Goal: Ask a question: Seek information or help from site administrators or community

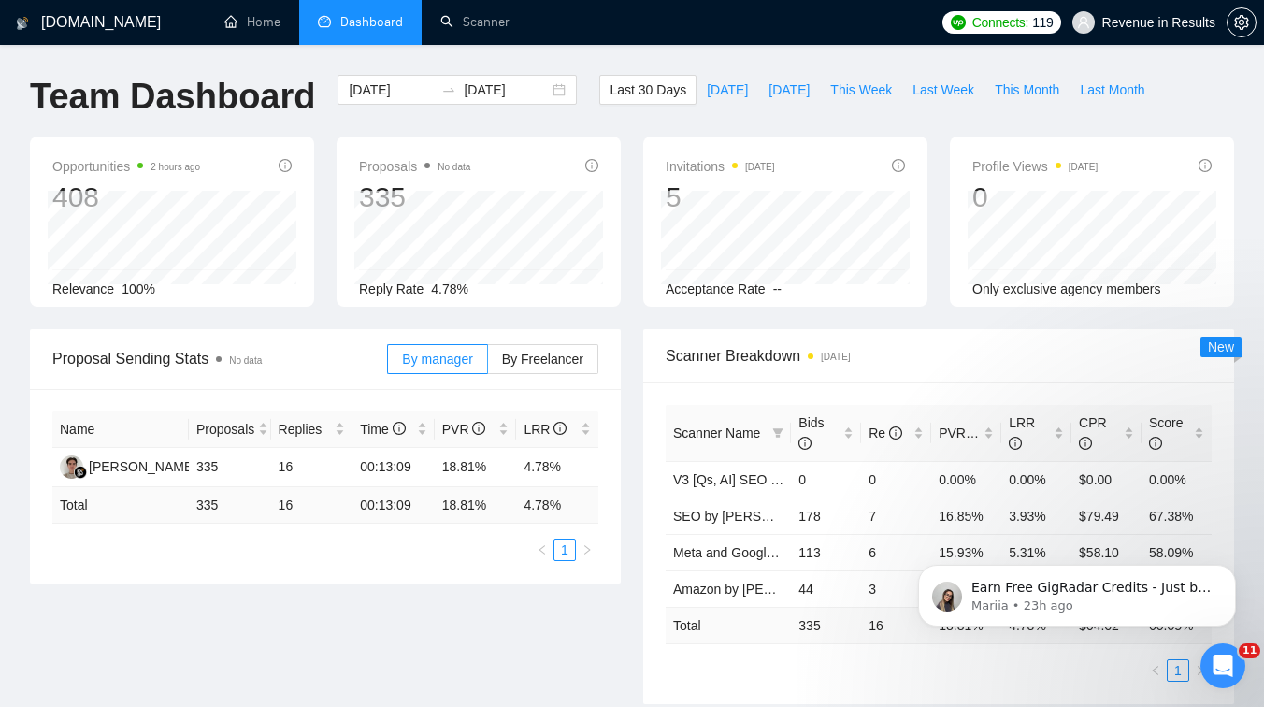
scroll to position [21729, 0]
click at [1224, 664] on icon "Open Intercom Messenger" at bounding box center [1222, 665] width 13 height 15
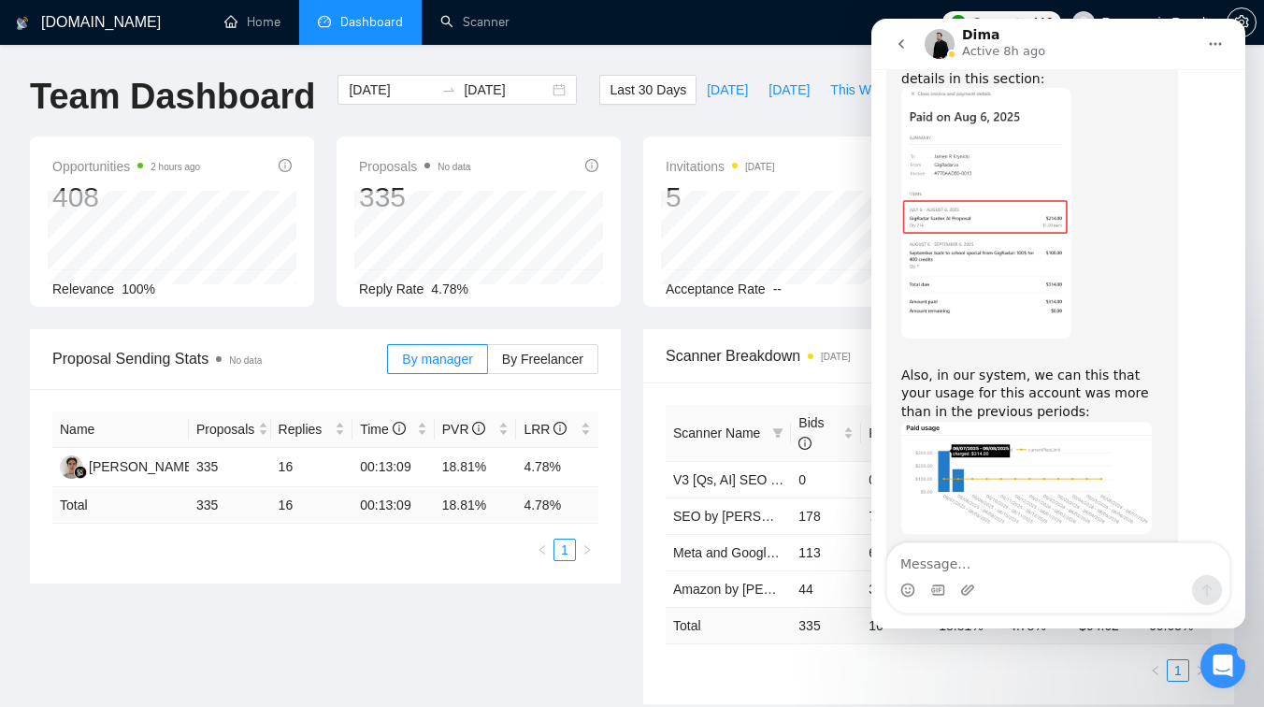
scroll to position [0, 0]
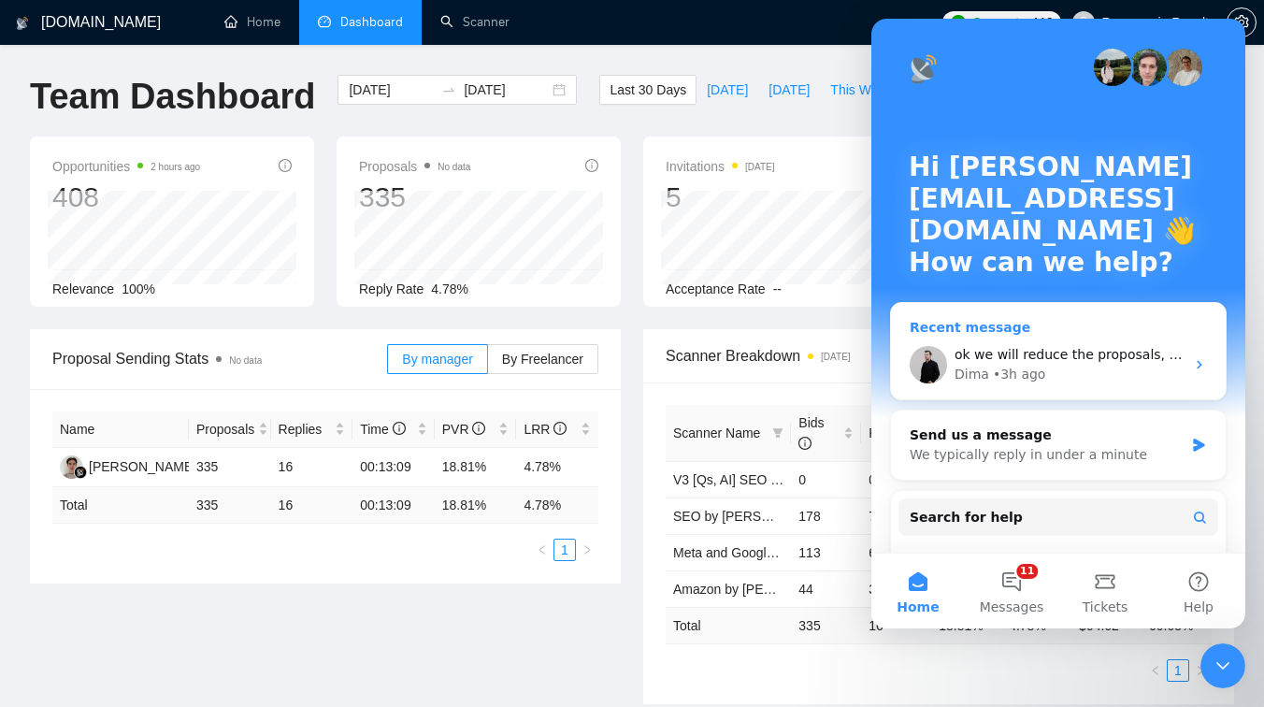
click at [1037, 382] on div "• 3h ago" at bounding box center [1019, 374] width 53 height 20
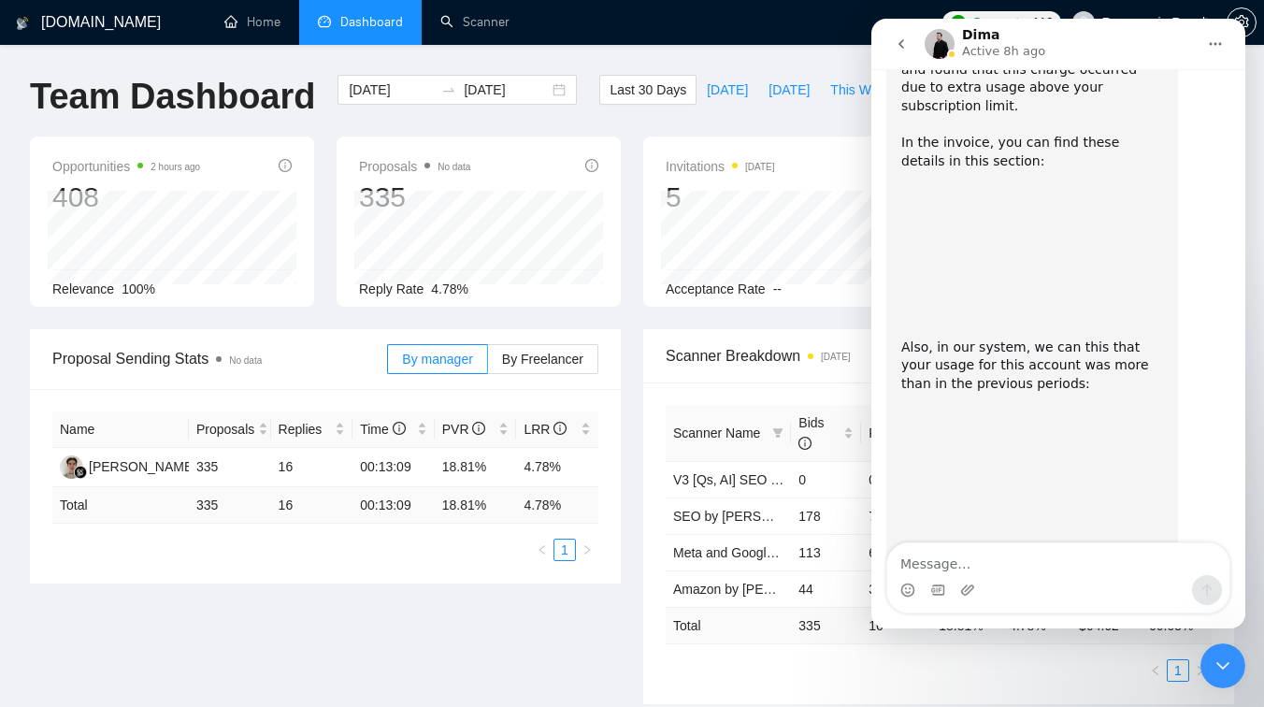
scroll to position [21729, 0]
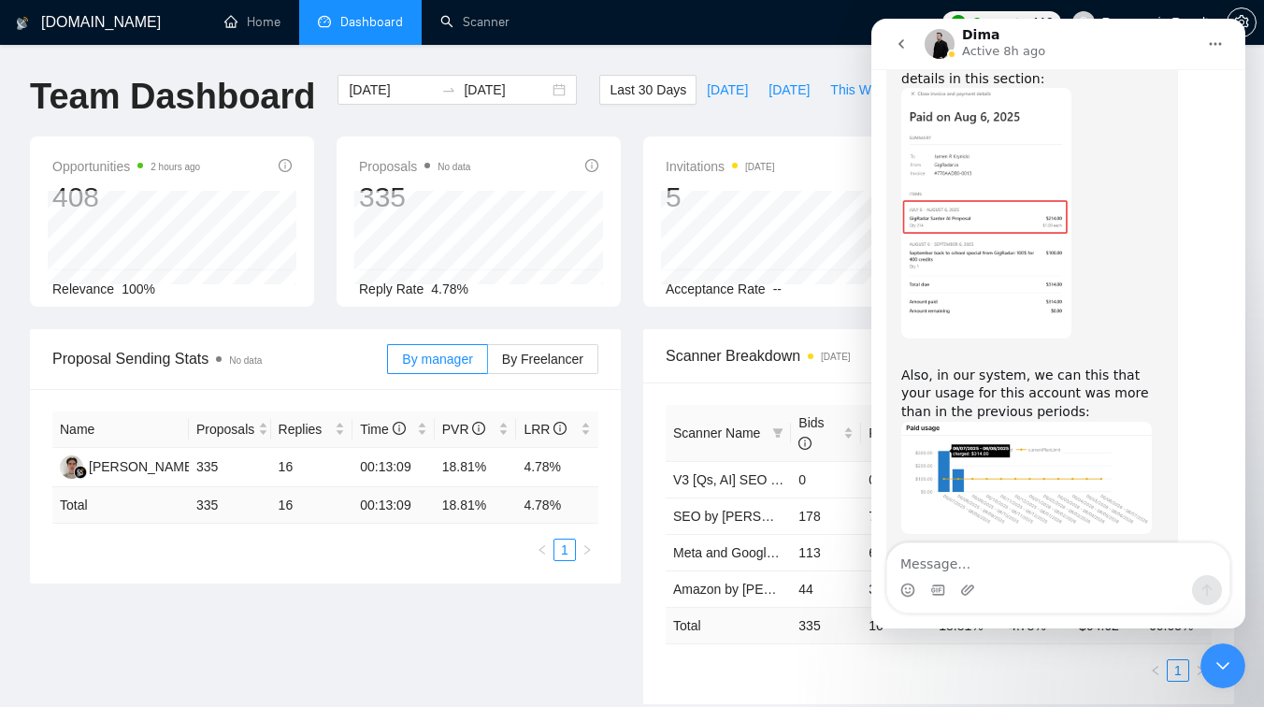
type textarea "?"
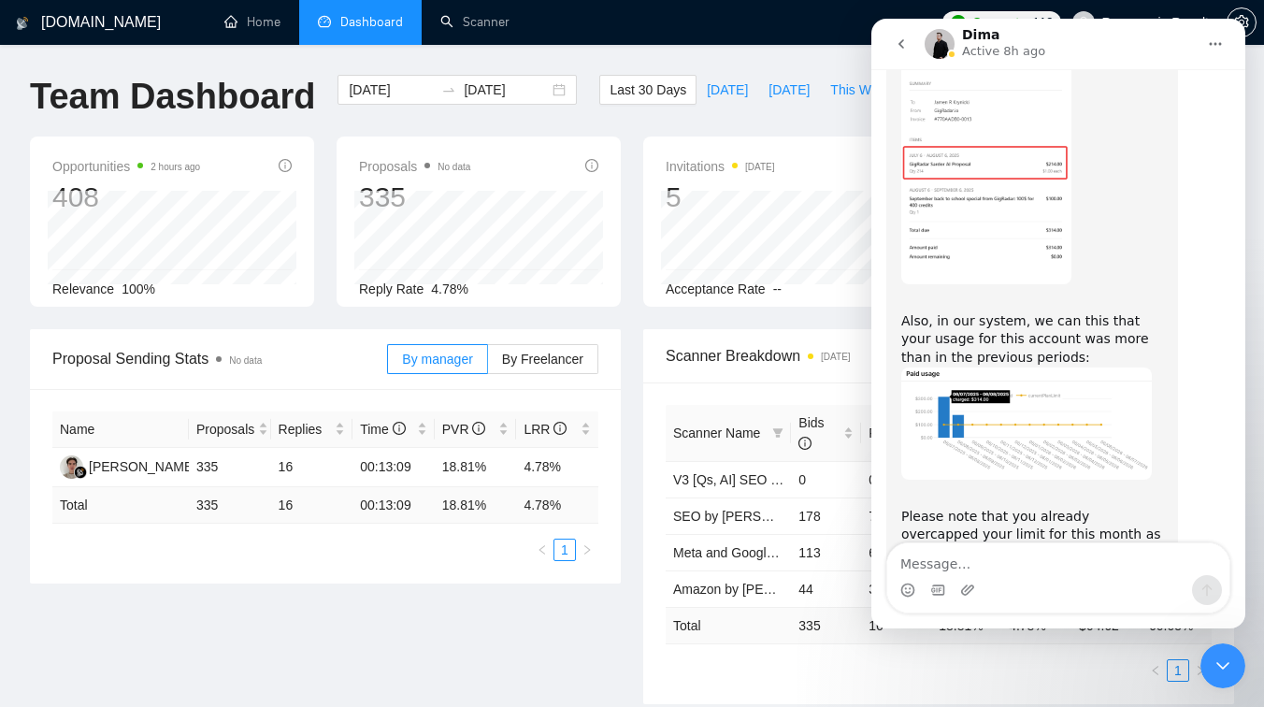
scroll to position [21785, 0]
click at [1212, 663] on icon "Close Intercom Messenger" at bounding box center [1222, 665] width 22 height 22
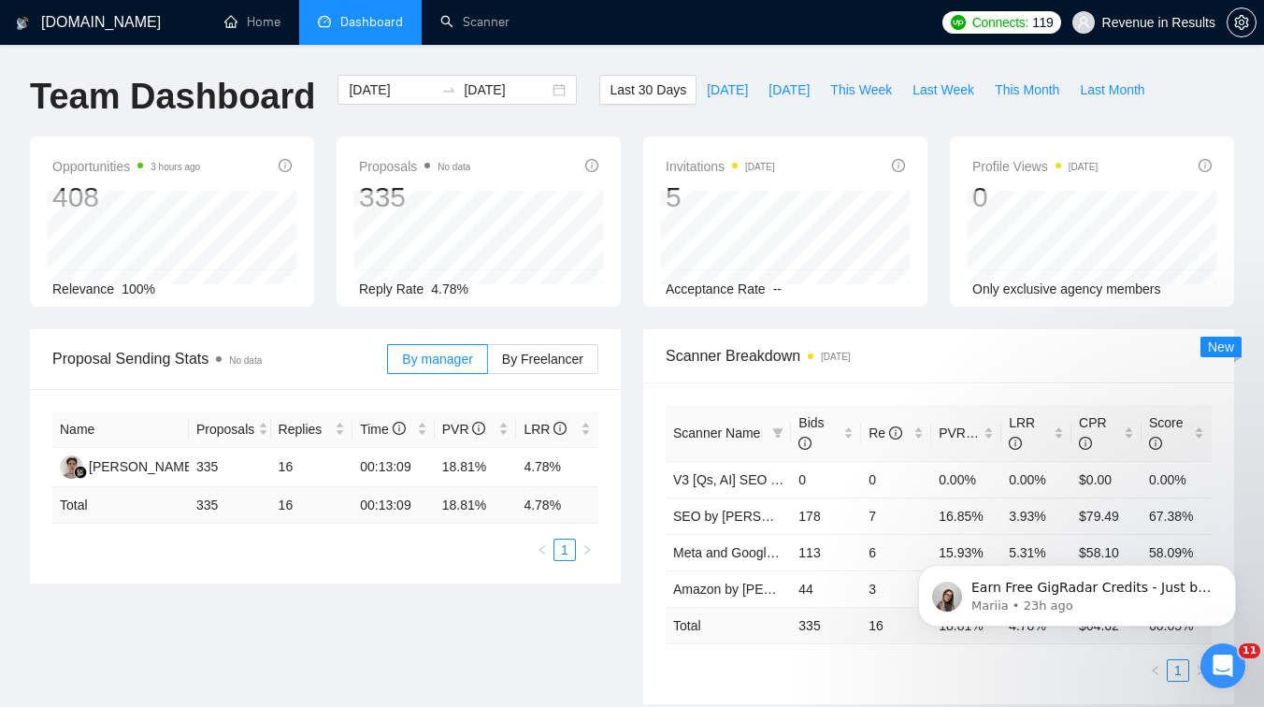
scroll to position [0, 0]
click at [1209, 674] on div "Open Intercom Messenger" at bounding box center [1223, 666] width 62 height 62
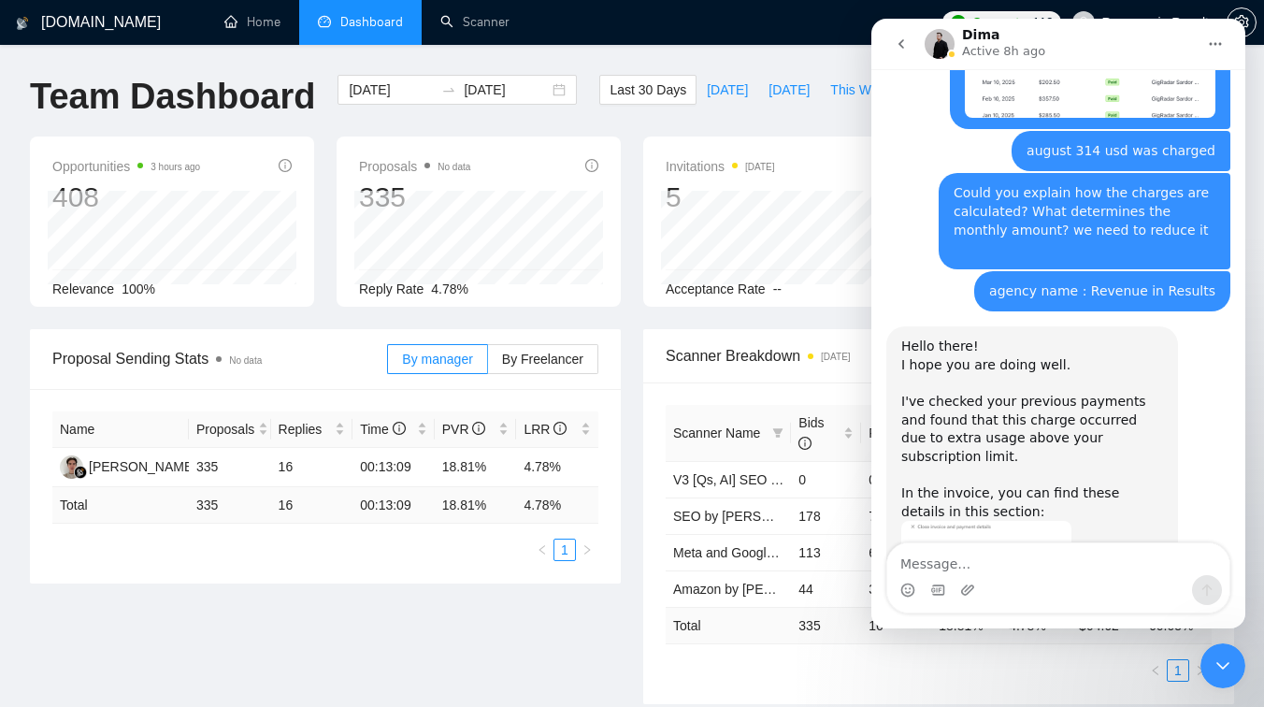
scroll to position [21785, 0]
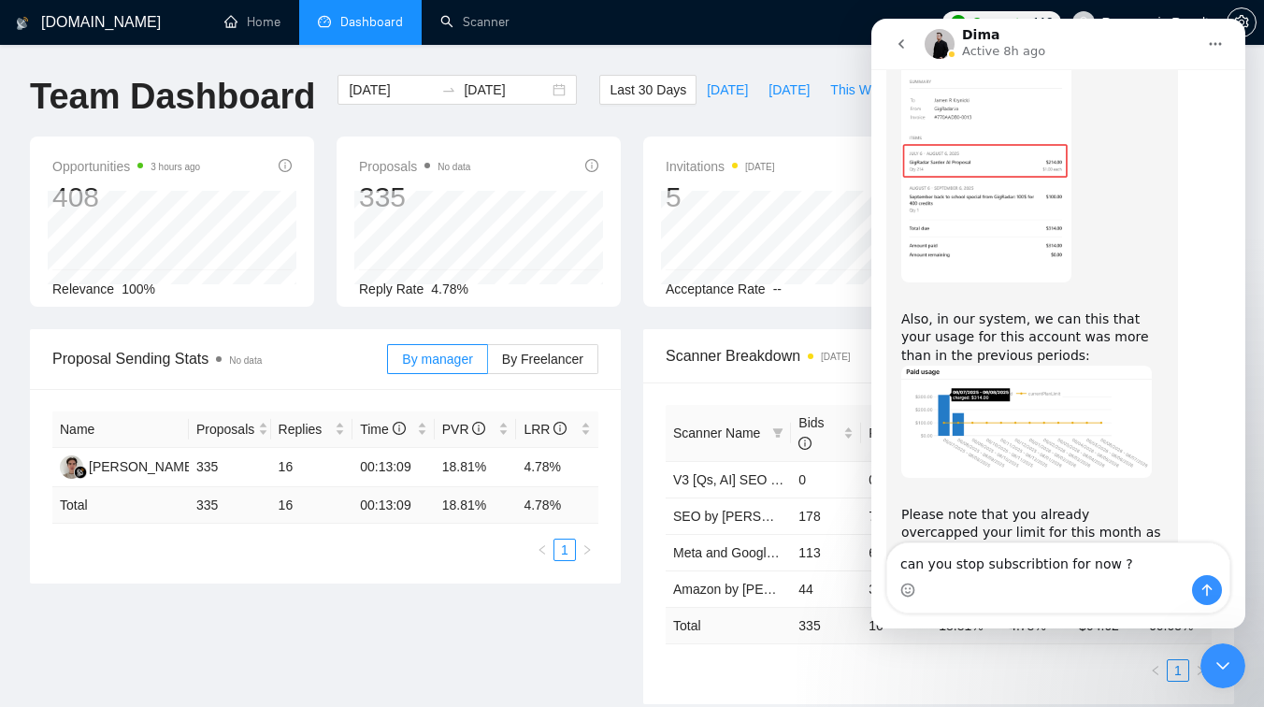
type textarea "can you stop subscribtion for now ?"
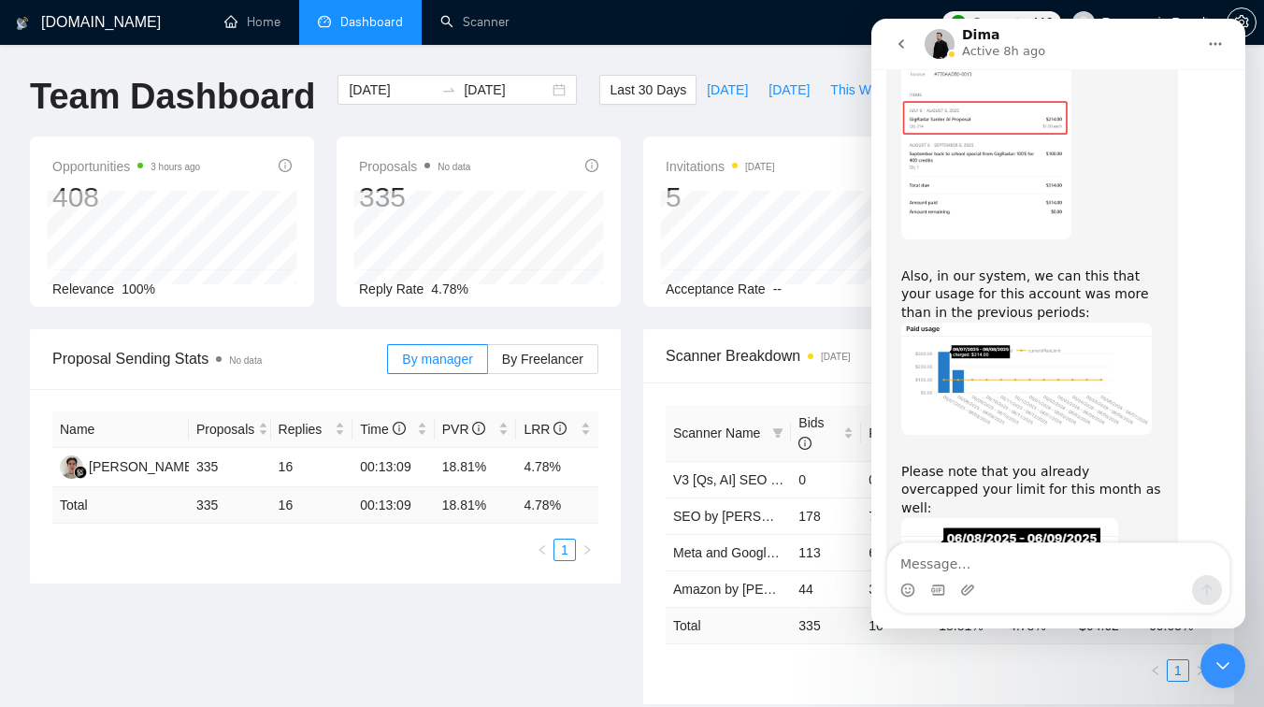
click at [1221, 658] on icon "Close Intercom Messenger" at bounding box center [1222, 665] width 22 height 22
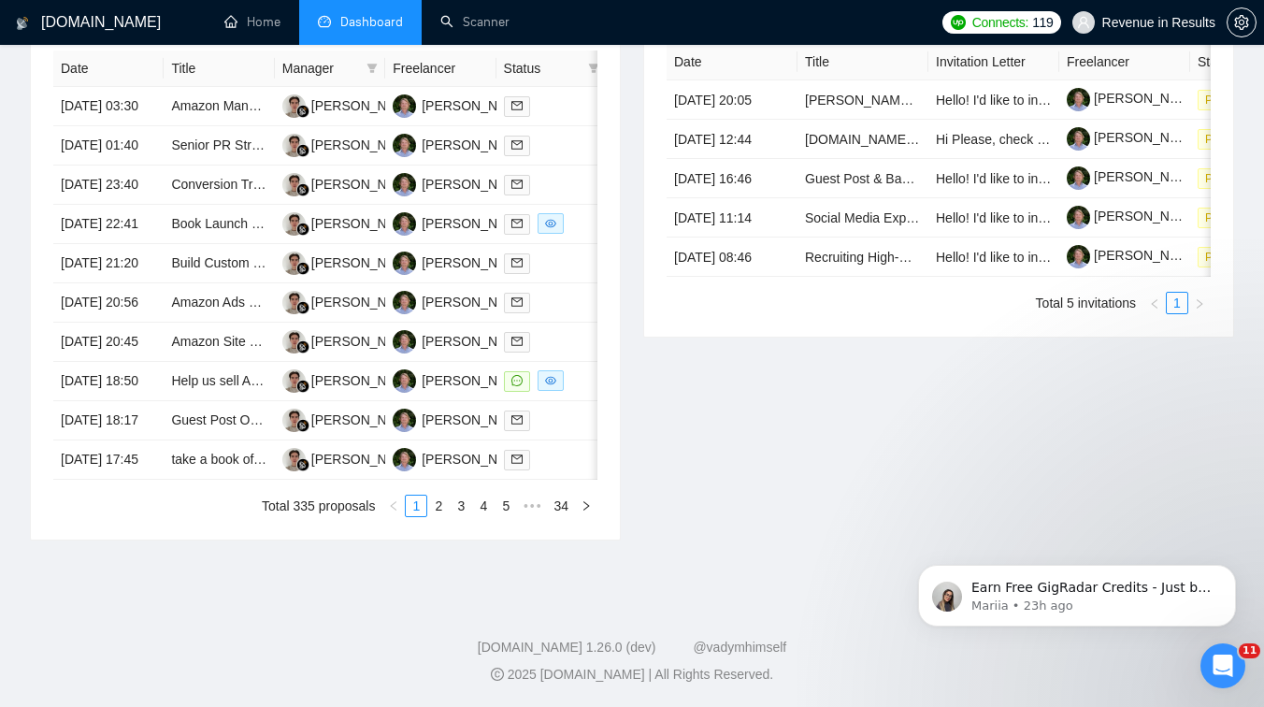
scroll to position [821, 0]
click at [433, 516] on link "2" at bounding box center [438, 505] width 21 height 21
click at [455, 516] on link "3" at bounding box center [460, 505] width 21 height 21
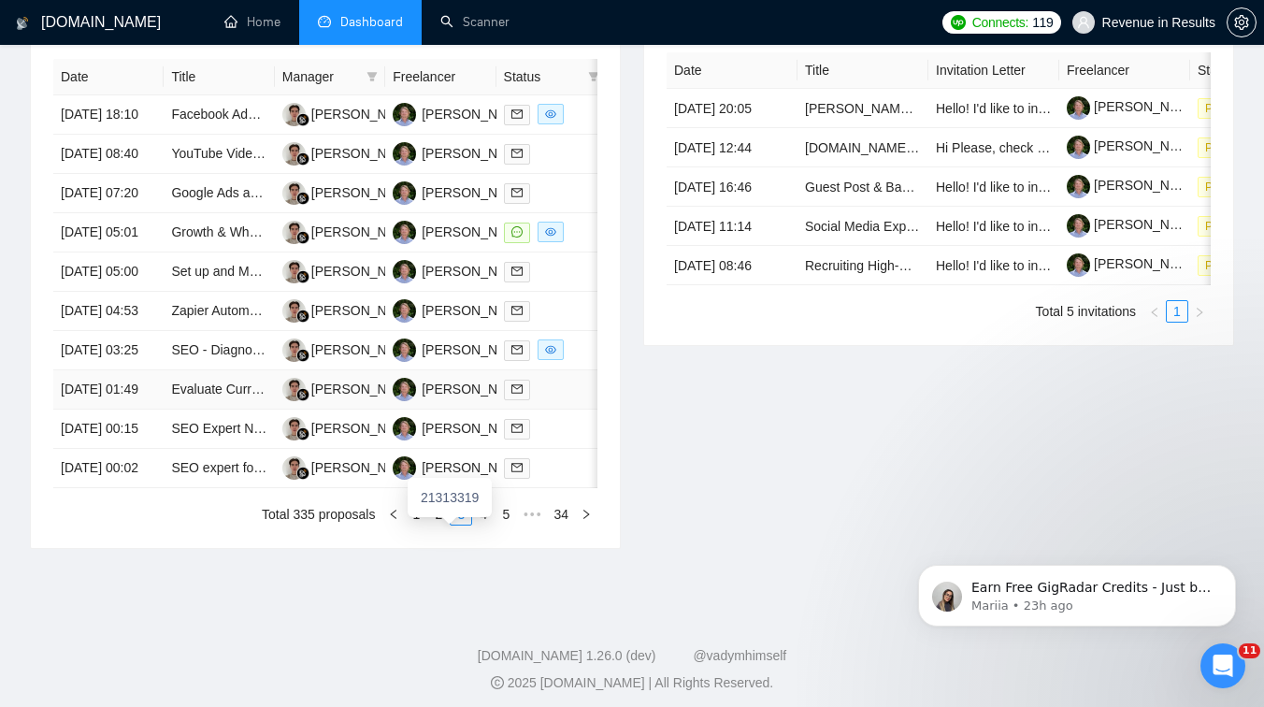
scroll to position [745, 0]
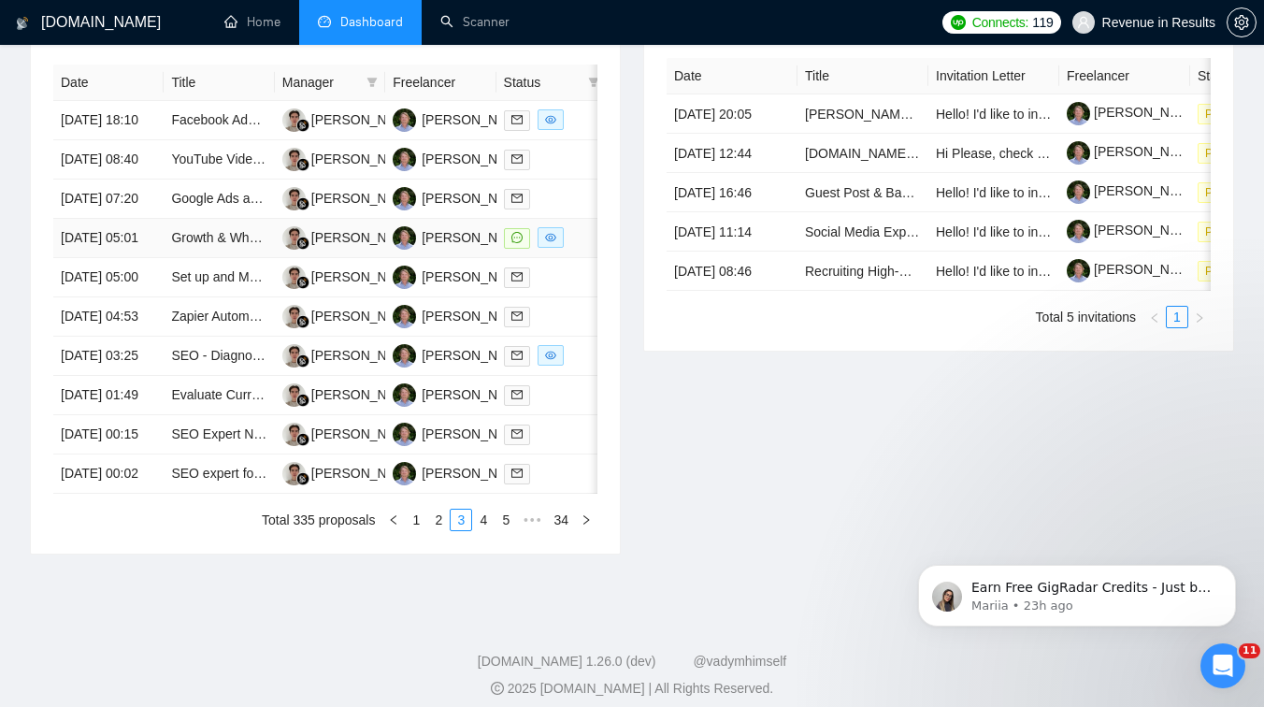
click at [204, 258] on td "Growth & Wholesale Outreach Specialist (B2B + Household Marketing) — House of B…" at bounding box center [219, 238] width 110 height 39
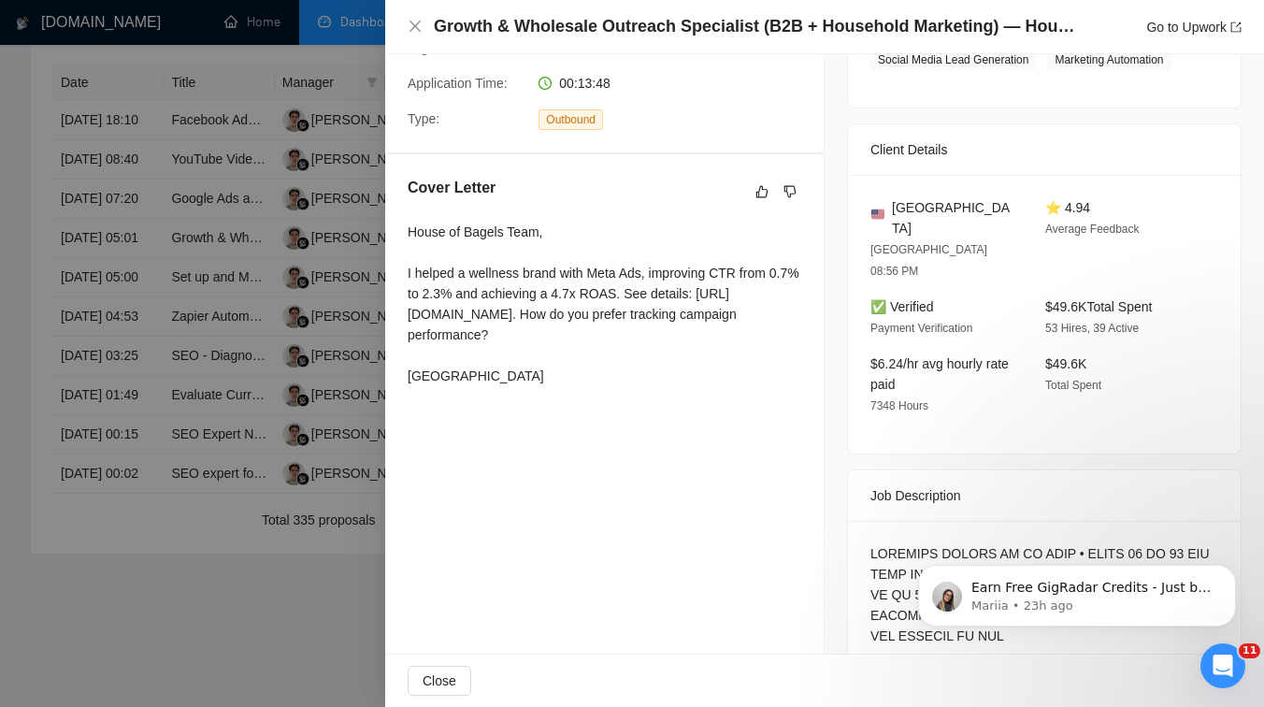
scroll to position [362, 0]
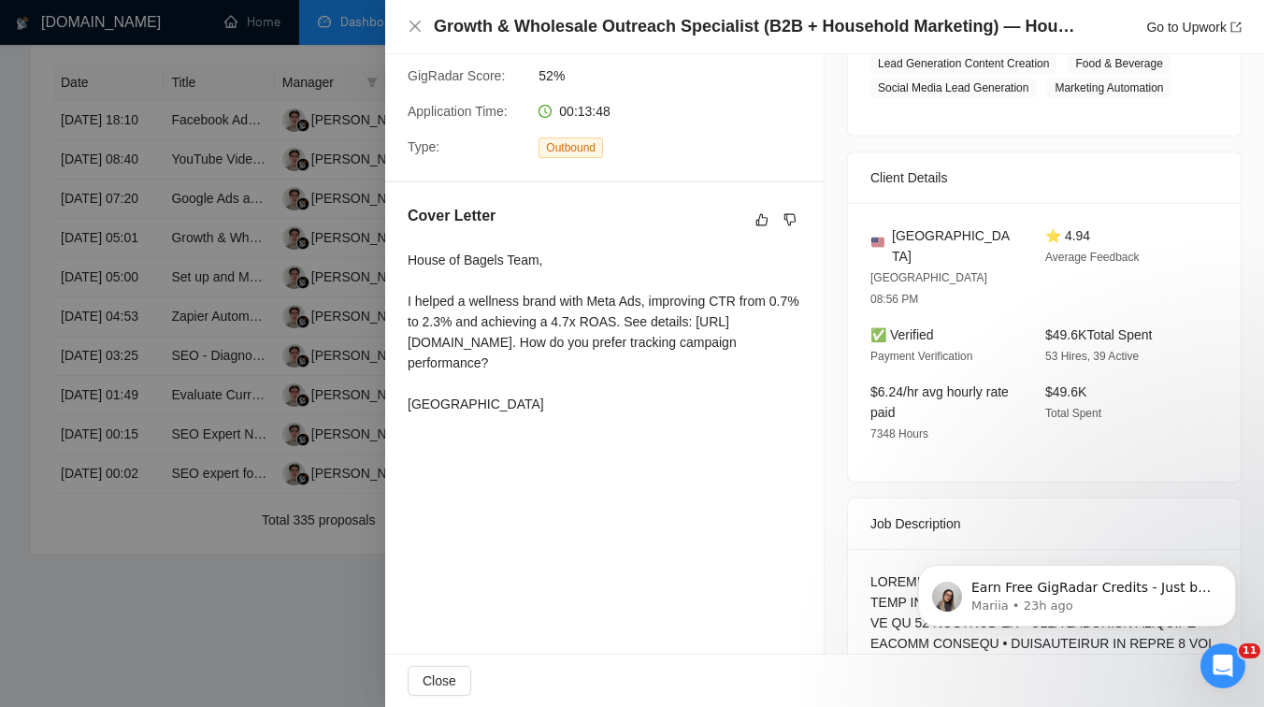
click at [197, 355] on div at bounding box center [632, 353] width 1264 height 707
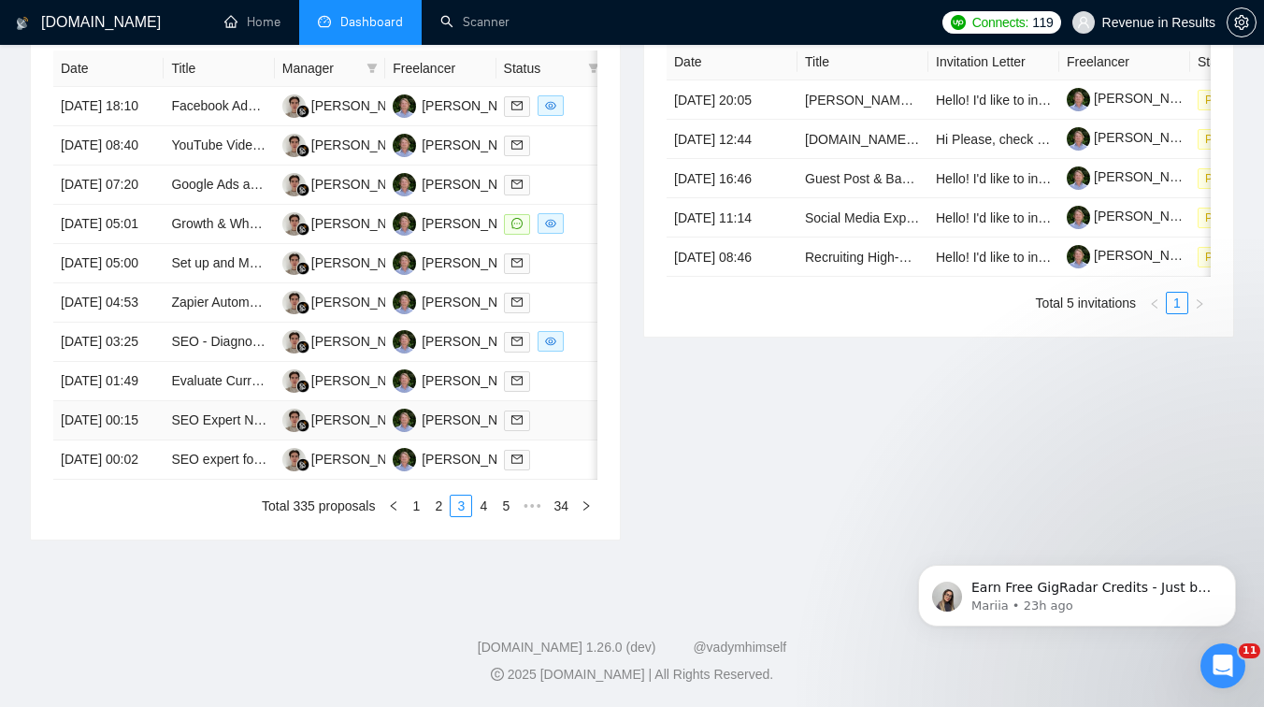
scroll to position [903, 0]
click at [480, 516] on link "4" at bounding box center [483, 505] width 21 height 21
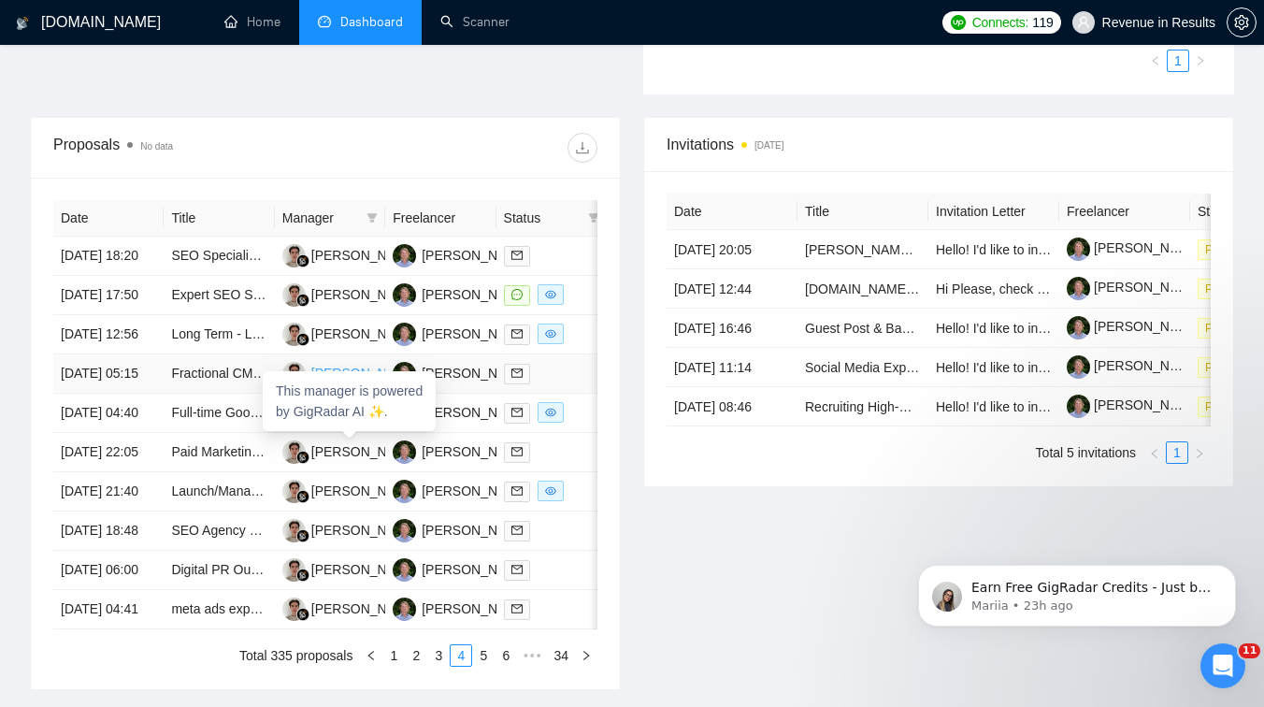
scroll to position [936, 0]
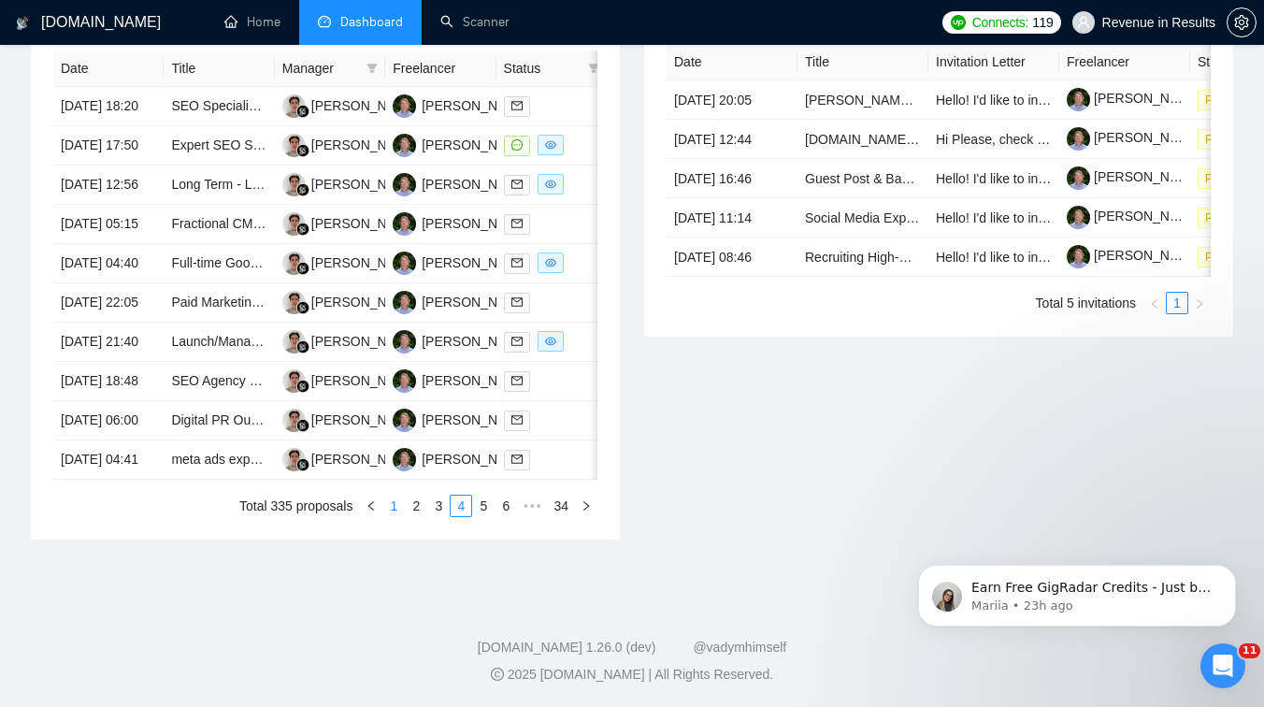
click at [395, 497] on link "1" at bounding box center [393, 505] width 21 height 21
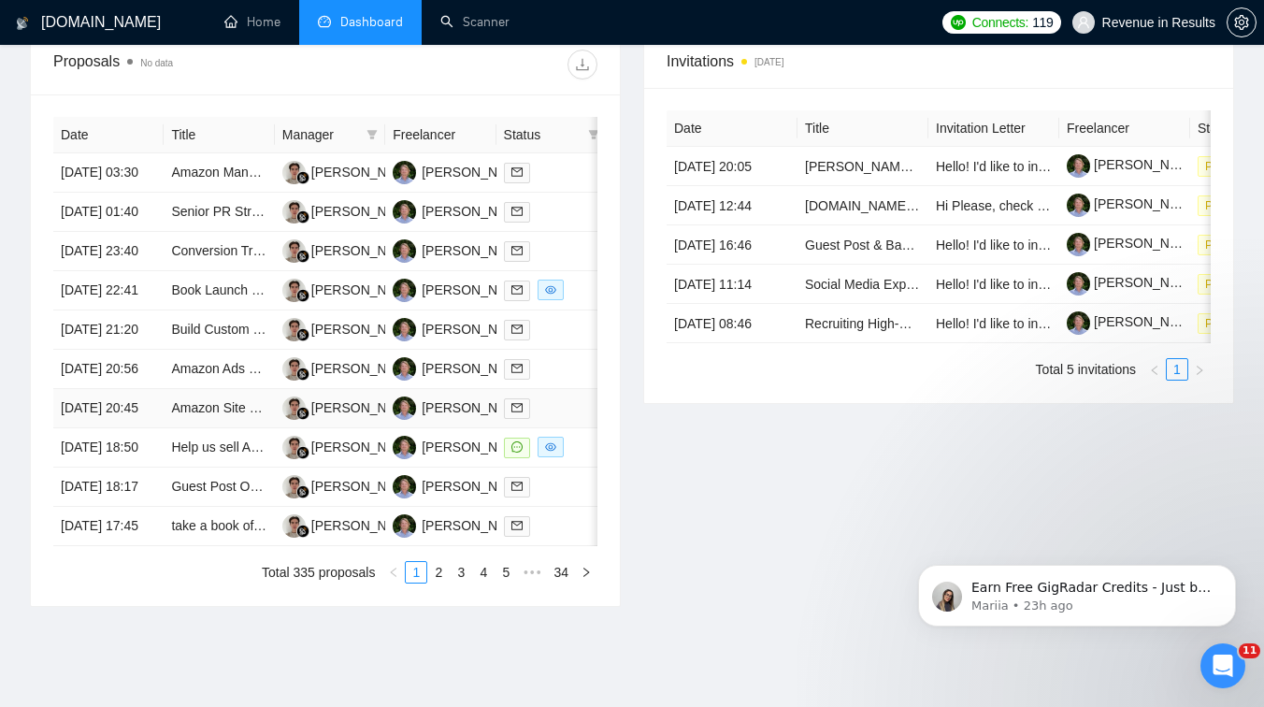
scroll to position [0, 0]
